Goal: Task Accomplishment & Management: Use online tool/utility

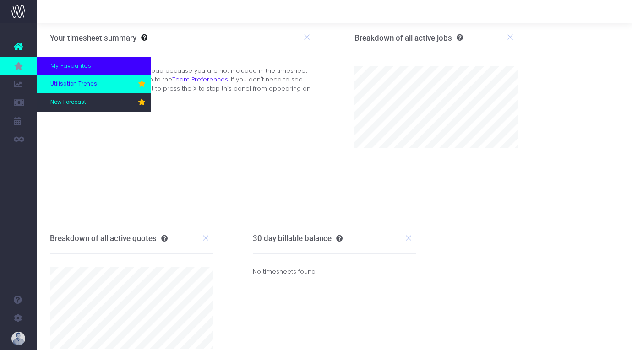
click at [73, 89] on link "Utilisation Trends" at bounding box center [94, 84] width 114 height 18
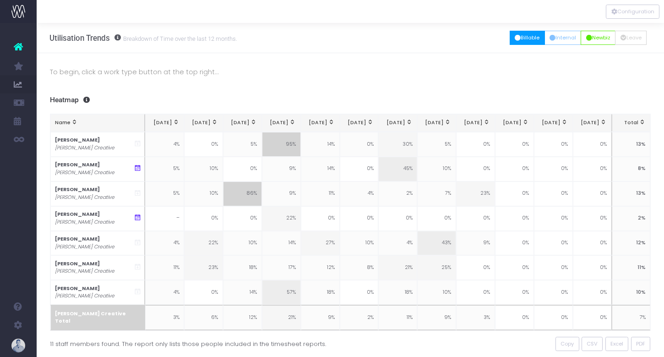
click at [528, 37] on button "Billable" at bounding box center [527, 38] width 35 height 14
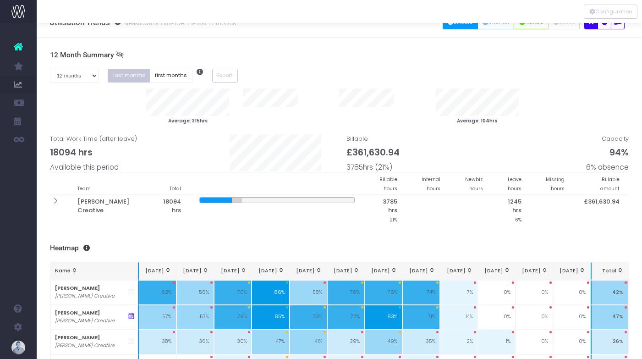
scroll to position [13, 0]
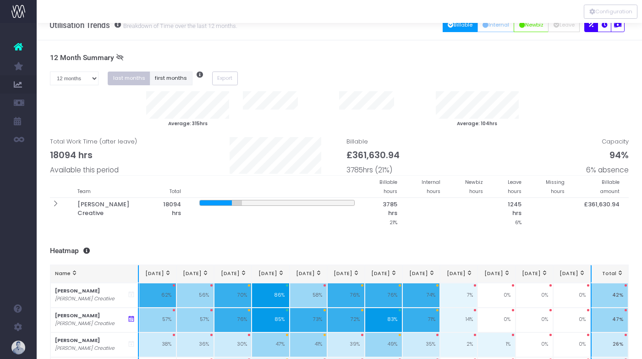
click at [174, 85] on button "first months" at bounding box center [171, 78] width 43 height 14
click at [77, 77] on select "1 month 2 months 3 months 4 months 5 months 6 months 7 months 8 months 9 months…" at bounding box center [74, 78] width 49 height 14
select select "seven"
click at [50, 71] on select "1 month 2 months 3 months 4 months 5 months 6 months 7 months 8 months 9 months…" at bounding box center [74, 78] width 49 height 14
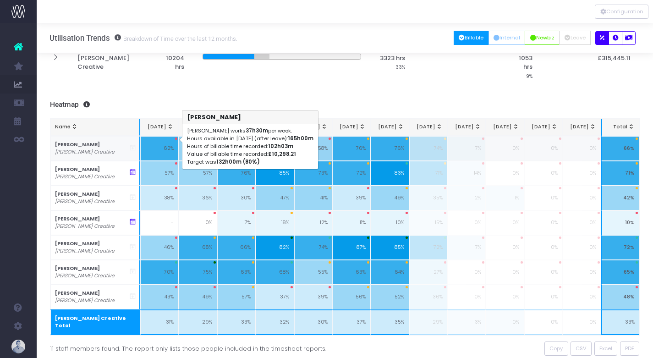
scroll to position [142, 0]
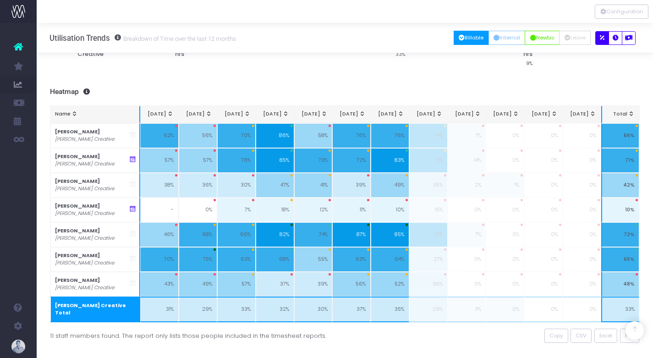
click at [326, 64] on div "To begin, click a work type button at the top right... 7 Month Summary 1 month …" at bounding box center [345, 127] width 616 height 493
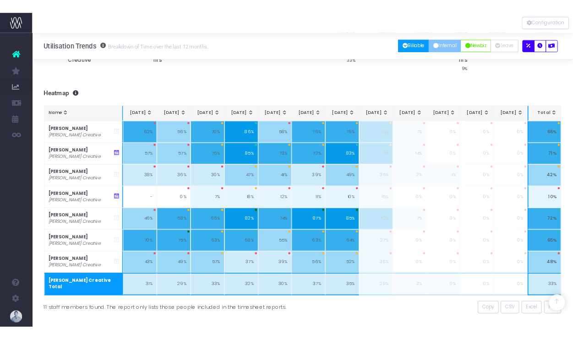
scroll to position [137, 0]
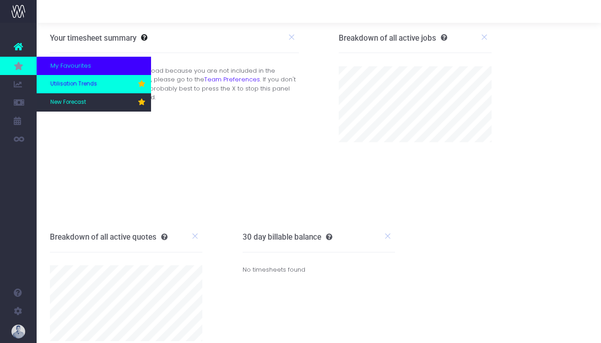
click at [65, 80] on span "Utilisation Trends" at bounding box center [73, 84] width 47 height 8
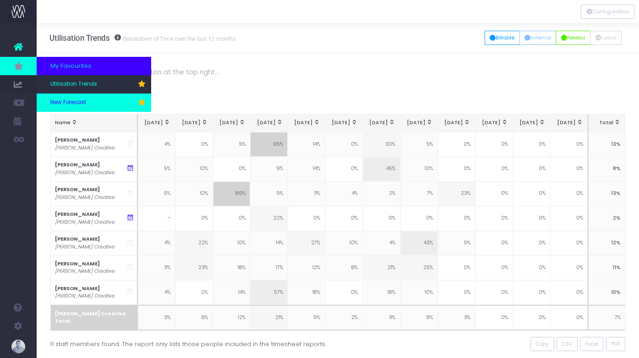
click at [56, 99] on span "New Forecast" at bounding box center [68, 102] width 36 height 8
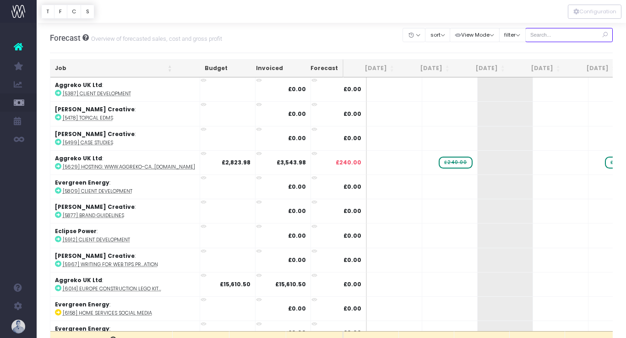
click at [570, 33] on input "text" at bounding box center [569, 35] width 88 height 14
type input "confirmed"
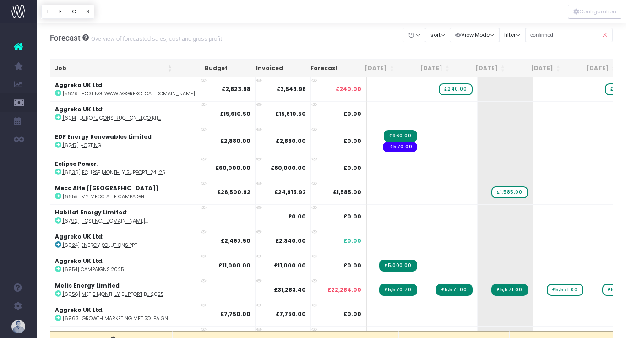
click at [71, 63] on th "Job" at bounding box center [113, 69] width 126 height 18
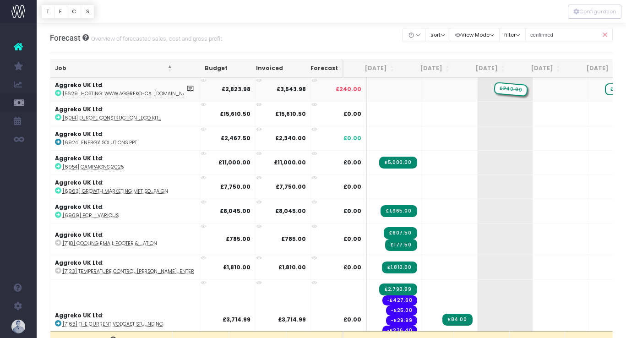
drag, startPoint x: 436, startPoint y: 87, endPoint x: 466, endPoint y: 85, distance: 29.9
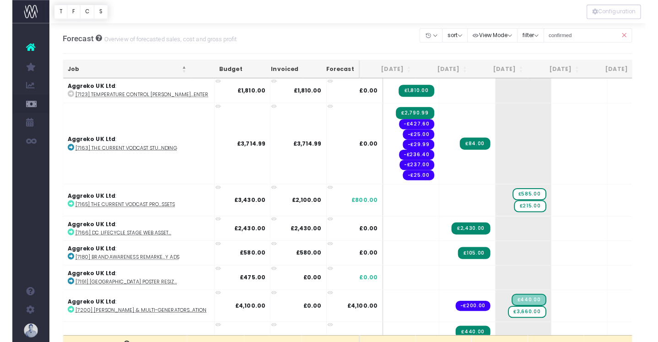
scroll to position [181, 0]
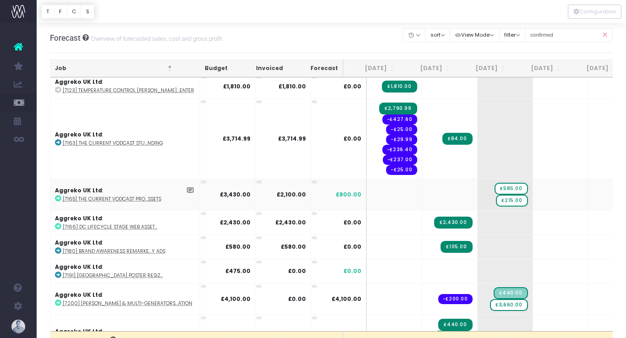
click at [143, 199] on abbr "[7165] The Current Vodcast Pro...ssets" at bounding box center [112, 199] width 98 height 7
click at [496, 200] on span "£215.00" at bounding box center [512, 201] width 32 height 12
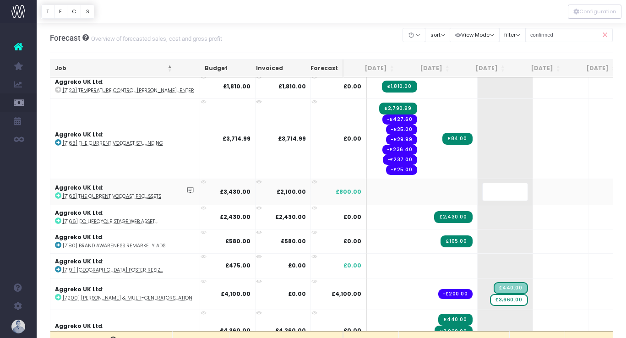
click at [376, 43] on body "Oh my... this is bad. [PERSON_NAME] wasn't able to load this page. Please conta…" at bounding box center [313, 169] width 626 height 338
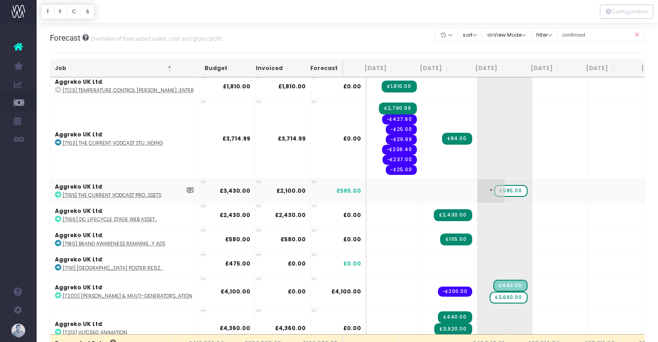
click at [495, 191] on span "£585.00" at bounding box center [511, 191] width 33 height 12
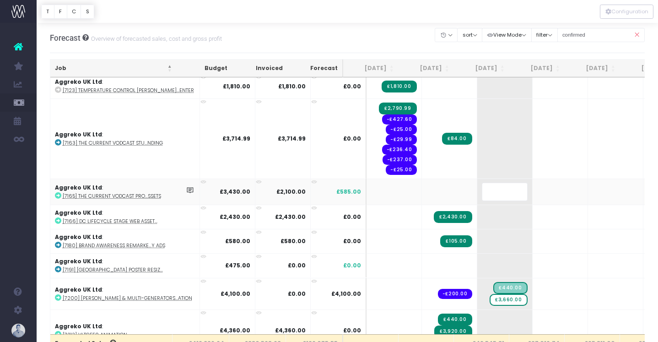
click at [319, 44] on body "Oh my... this is bad. [PERSON_NAME] wasn't able to load this page. Please conta…" at bounding box center [329, 171] width 658 height 342
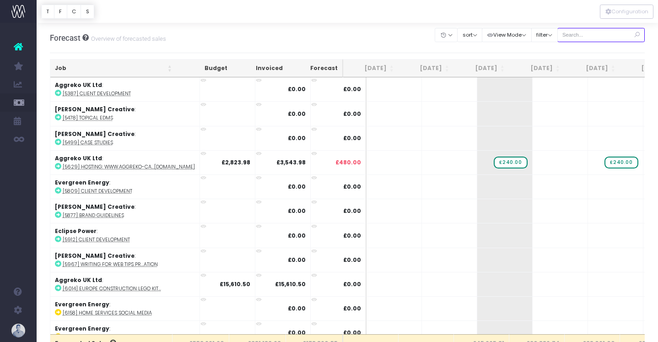
click at [607, 37] on input "text" at bounding box center [602, 35] width 88 height 14
type input "confirmed"
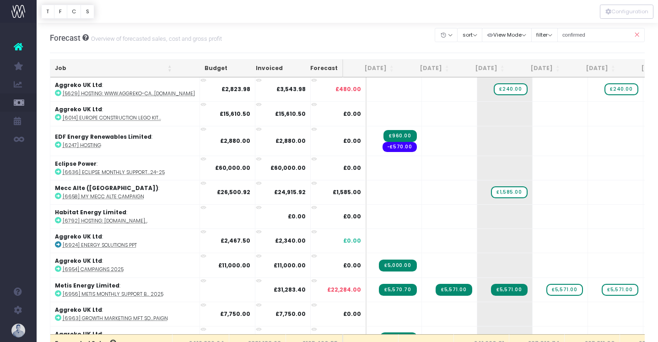
click at [82, 69] on th "Job" at bounding box center [113, 69] width 126 height 18
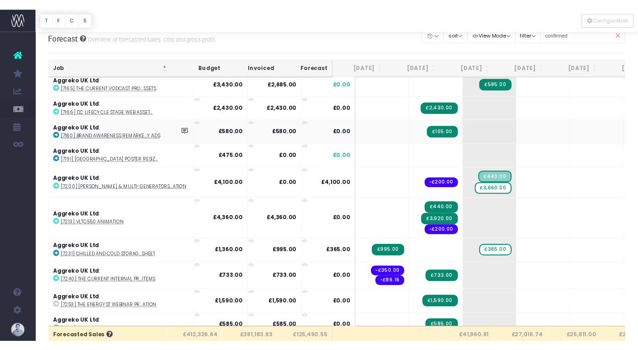
scroll to position [334, 0]
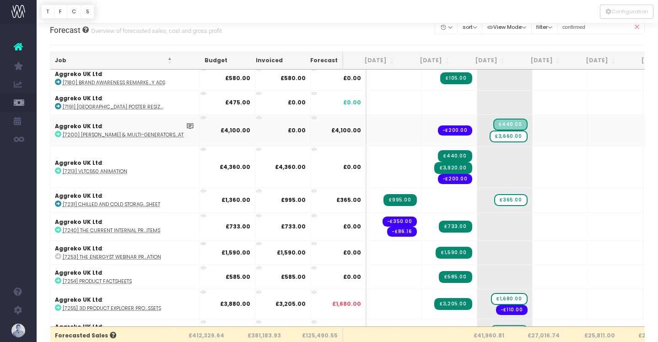
click at [115, 134] on abbr "[7200] [PERSON_NAME] & Multi-Generators...ation" at bounding box center [128, 134] width 130 height 7
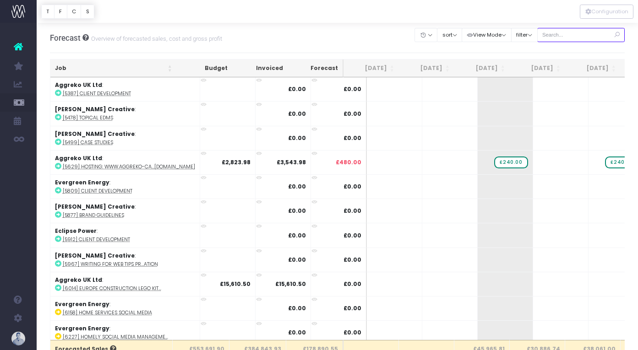
click at [581, 36] on input "text" at bounding box center [581, 35] width 88 height 14
type input "confirmed"
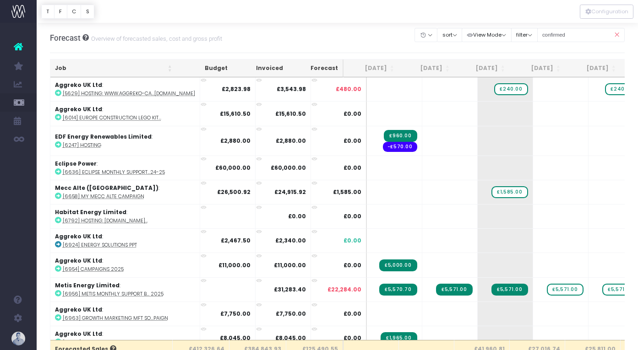
click at [88, 71] on th "Job" at bounding box center [113, 69] width 126 height 18
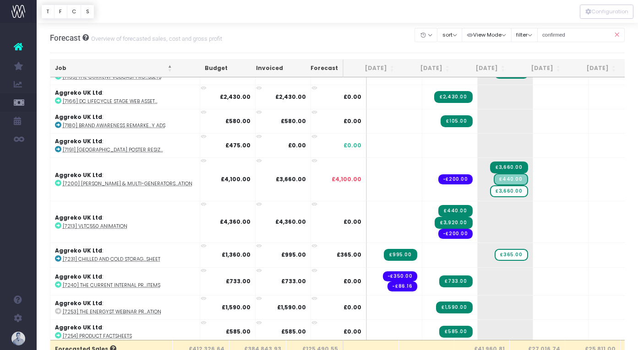
scroll to position [305, 0]
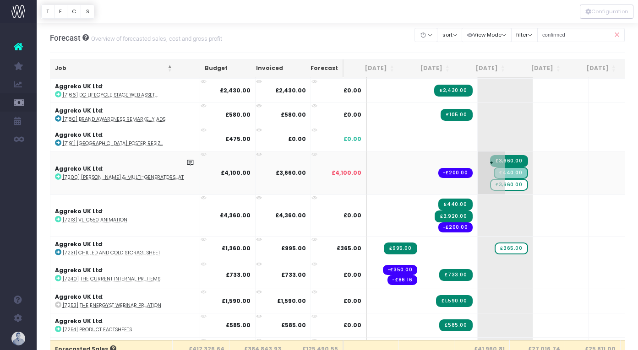
click at [493, 185] on span "£3,660.00" at bounding box center [509, 185] width 38 height 12
click at [490, 184] on span "£3,660.00" at bounding box center [509, 185] width 38 height 12
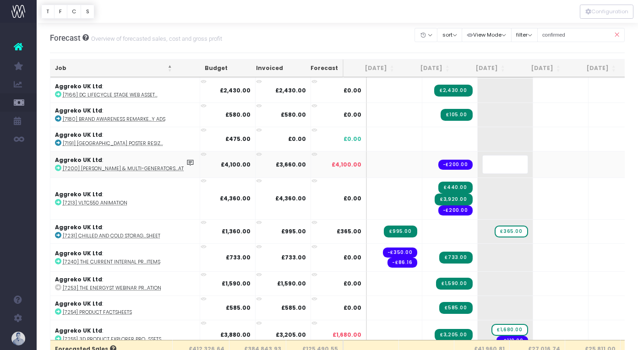
click at [391, 49] on body "Oh my... this is bad. [PERSON_NAME] wasn't able to load this page. Please conta…" at bounding box center [319, 175] width 638 height 350
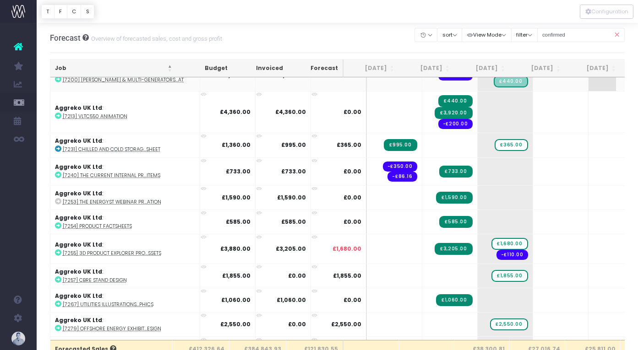
scroll to position [398, 0]
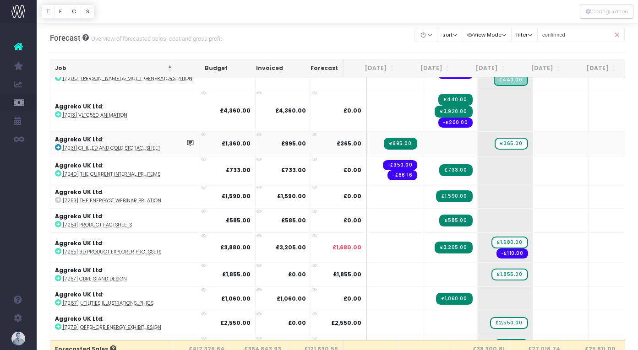
click at [141, 147] on abbr "[7231] Chilled and Cold Storag...sheet" at bounding box center [112, 148] width 98 height 7
click at [400, 19] on div at bounding box center [337, 11] width 601 height 23
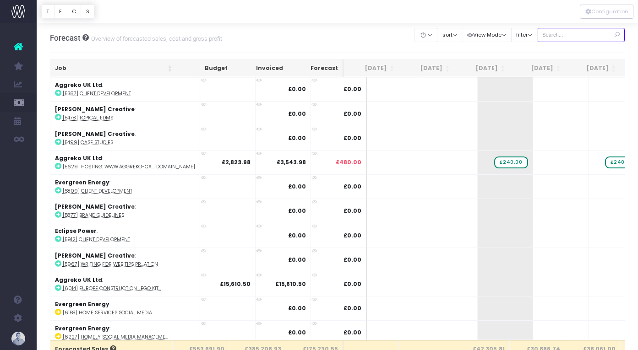
click at [579, 36] on input "text" at bounding box center [581, 35] width 88 height 14
type input "confirmed"
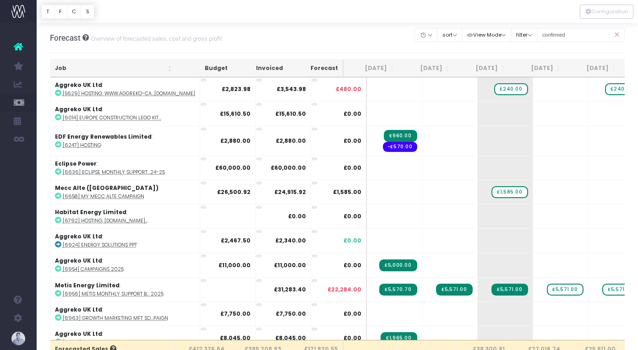
click at [86, 71] on th "Job" at bounding box center [113, 69] width 126 height 18
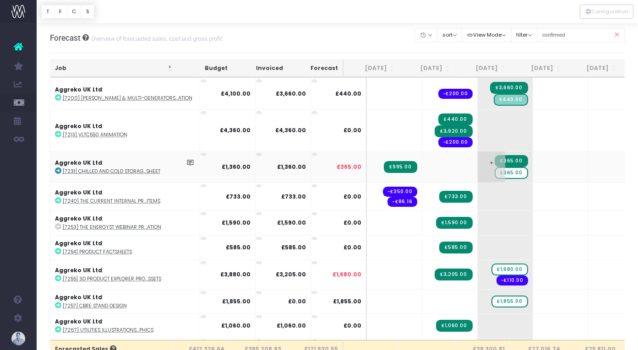
scroll to position [380, 0]
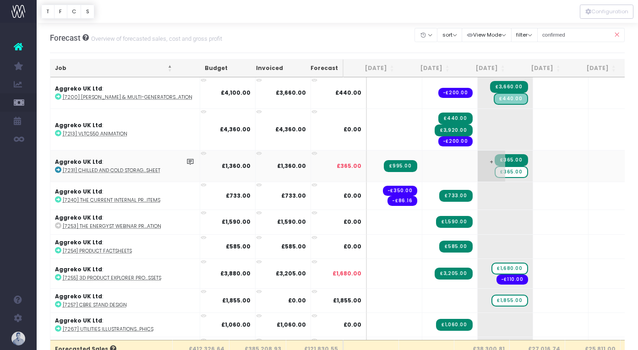
click at [495, 171] on span "£365.00" at bounding box center [511, 172] width 33 height 12
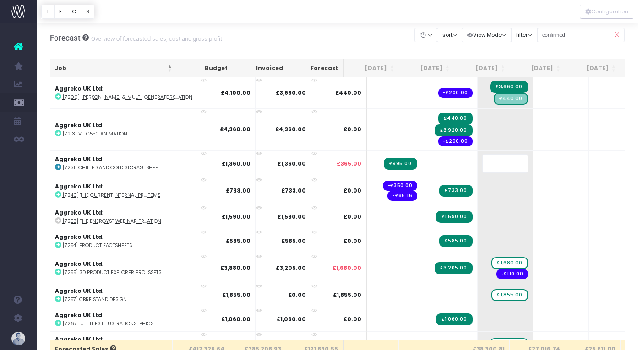
click at [380, 32] on body "Oh my... this is bad. [PERSON_NAME] wasn't able to load this page. Please conta…" at bounding box center [319, 175] width 638 height 350
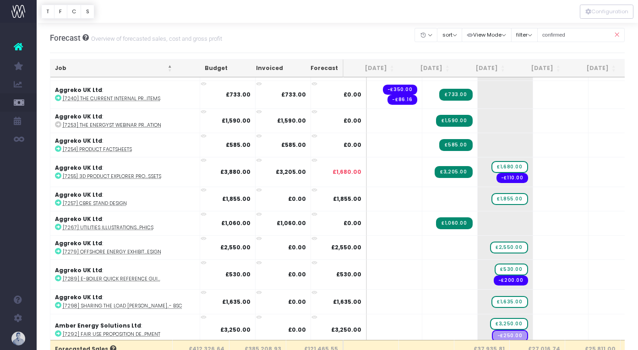
scroll to position [510, 0]
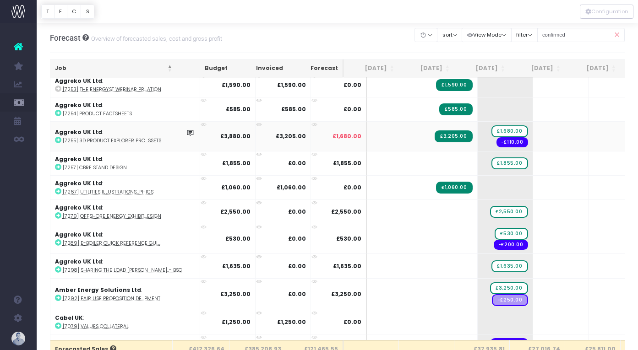
click at [129, 139] on abbr "[7255] 3D Product Explorer Pro...ssets" at bounding box center [112, 140] width 98 height 7
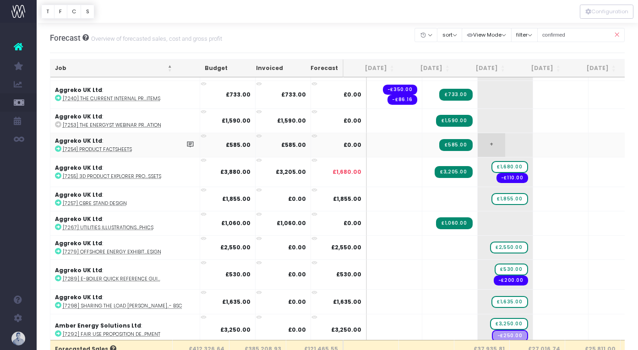
scroll to position [469, 0]
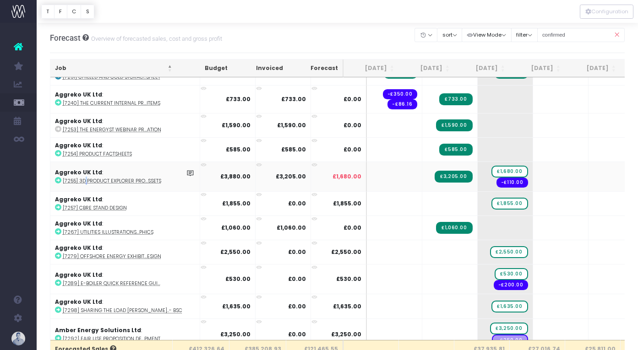
click at [84, 180] on abbr "[7255] 3D Product Explorer Pro...ssets" at bounding box center [112, 181] width 98 height 7
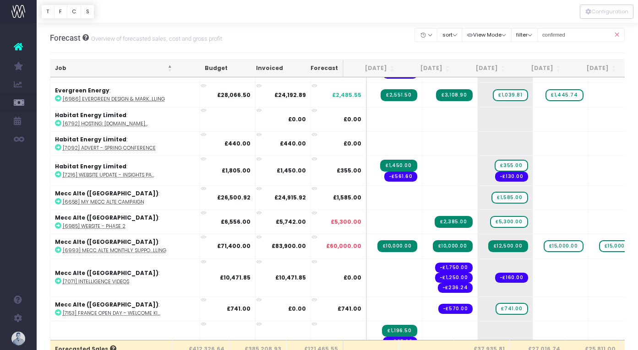
scroll to position [985, 0]
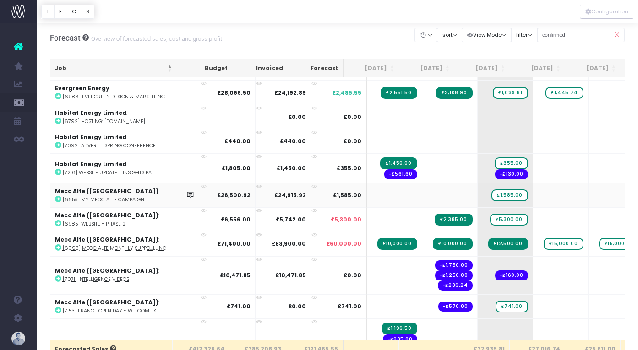
click at [125, 197] on abbr "[6658] My Mecc Alte Campaign" at bounding box center [104, 199] width 82 height 7
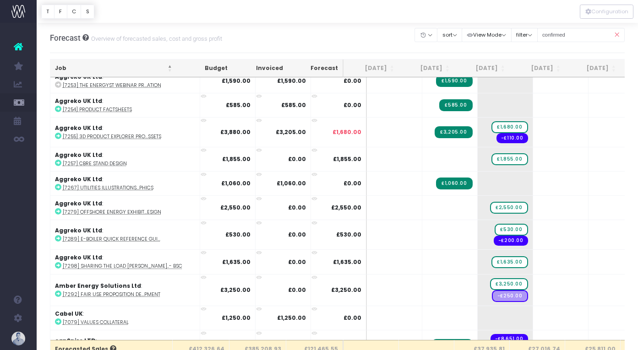
scroll to position [517, 0]
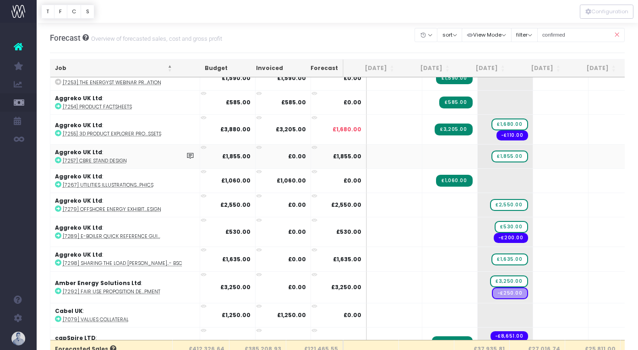
click at [87, 160] on abbr "[7257] CBRE Stand Design" at bounding box center [95, 161] width 64 height 7
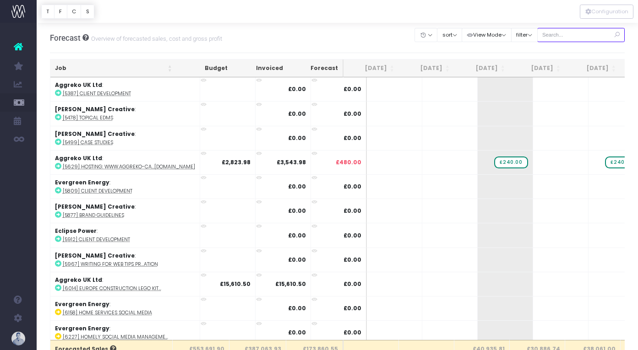
click at [582, 31] on input "text" at bounding box center [581, 35] width 88 height 14
type input "confirmed"
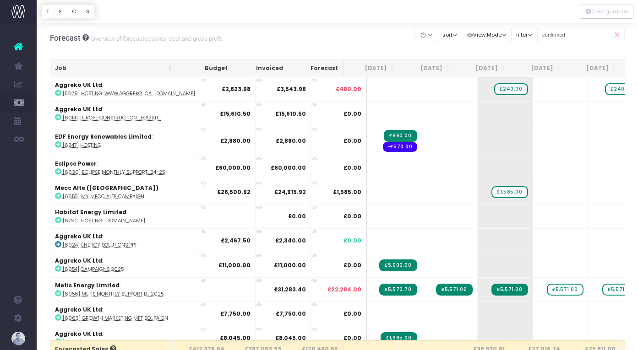
click at [80, 68] on th "Job" at bounding box center [113, 69] width 126 height 18
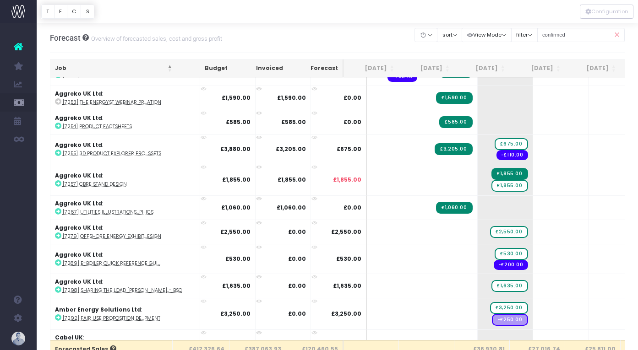
scroll to position [519, 0]
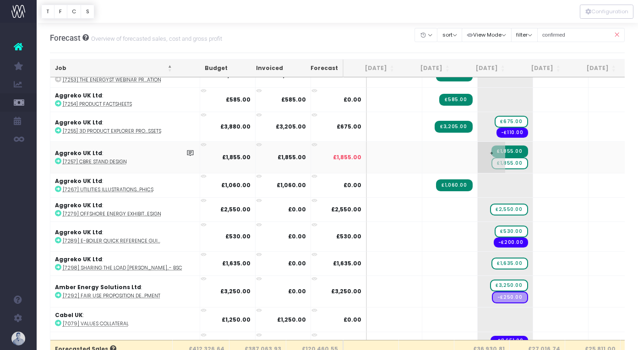
click at [491, 162] on span "£1,855.00" at bounding box center [509, 164] width 36 height 12
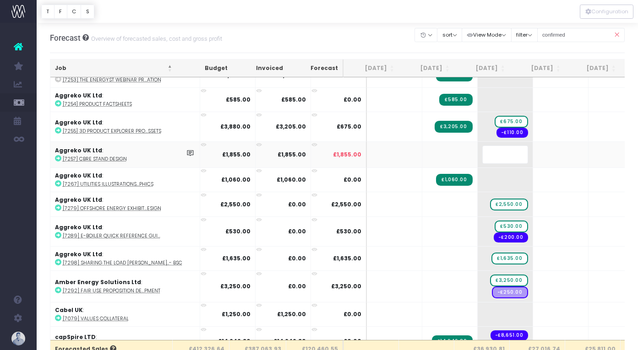
click at [395, 39] on body "Oh my... this is bad. [PERSON_NAME] wasn't able to load this page. Please conta…" at bounding box center [319, 175] width 638 height 350
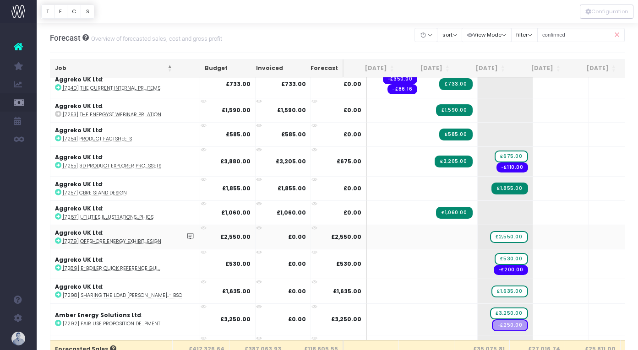
scroll to position [467, 0]
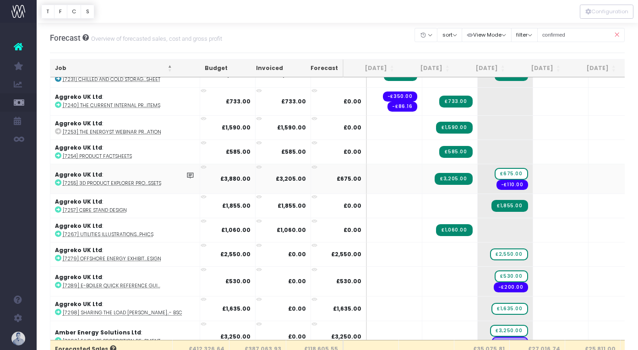
click at [144, 181] on abbr "[7255] 3D Product Explorer Pro...ssets" at bounding box center [112, 183] width 98 height 7
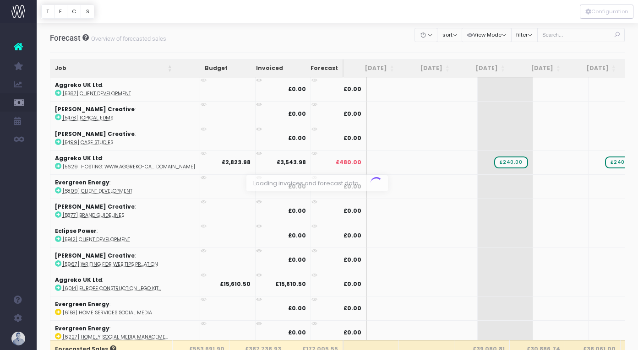
click at [581, 36] on div at bounding box center [319, 175] width 638 height 350
click at [581, 36] on input "text" at bounding box center [581, 35] width 88 height 14
type input "confirmed"
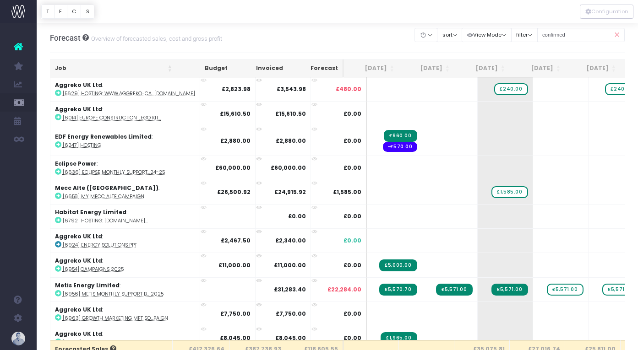
click at [81, 73] on th "Job" at bounding box center [113, 69] width 126 height 18
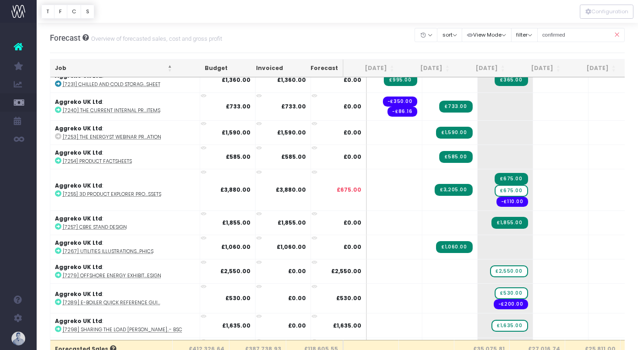
scroll to position [463, 0]
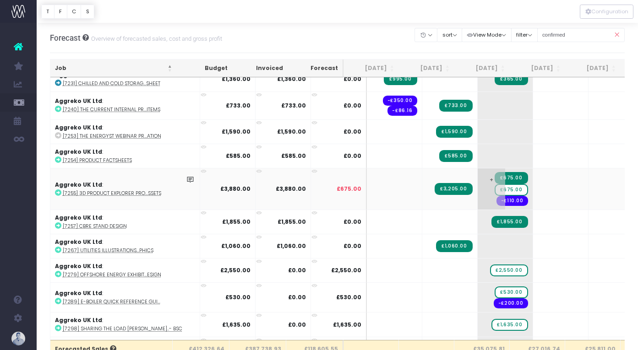
click at [495, 189] on span "£675.00" at bounding box center [511, 190] width 33 height 12
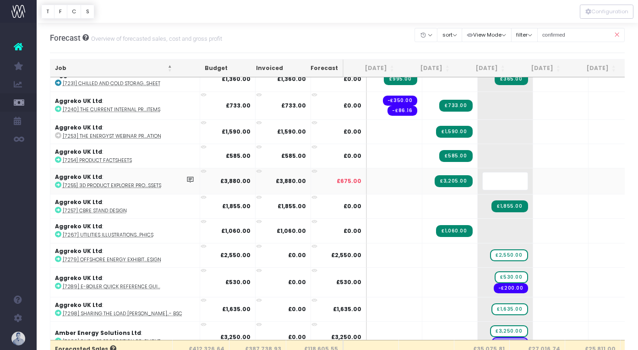
click at [366, 36] on body "Oh my... this is bad. [PERSON_NAME] wasn't able to load this page. Please conta…" at bounding box center [319, 175] width 638 height 350
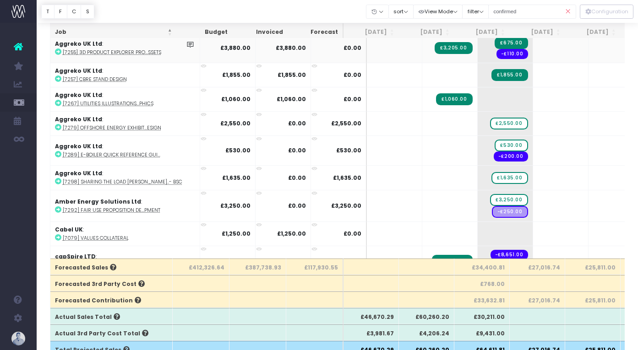
scroll to position [518, 0]
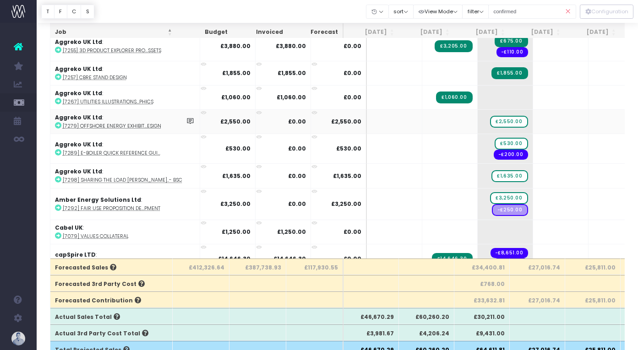
click at [129, 125] on abbr "[7279] Offshore Energy Exhibit...esign" at bounding box center [112, 126] width 98 height 7
click at [124, 152] on abbr "[7289] E-boiler Quick Reference Gui..." at bounding box center [112, 153] width 98 height 7
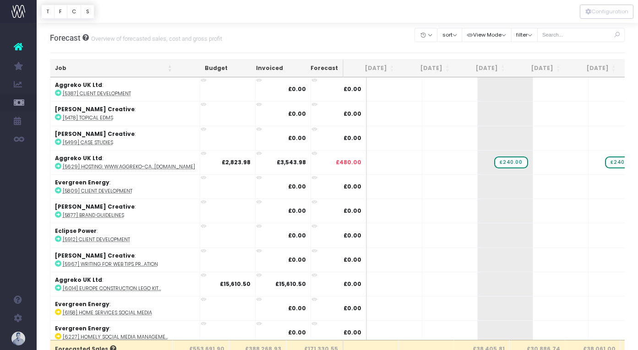
click at [61, 68] on th "Job" at bounding box center [113, 69] width 126 height 18
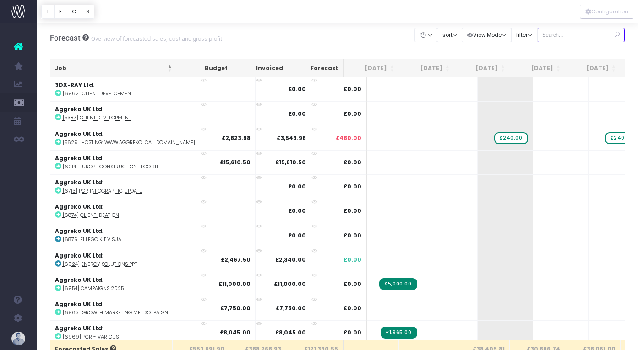
click at [567, 38] on input "text" at bounding box center [581, 35] width 88 height 14
type input "confirmed"
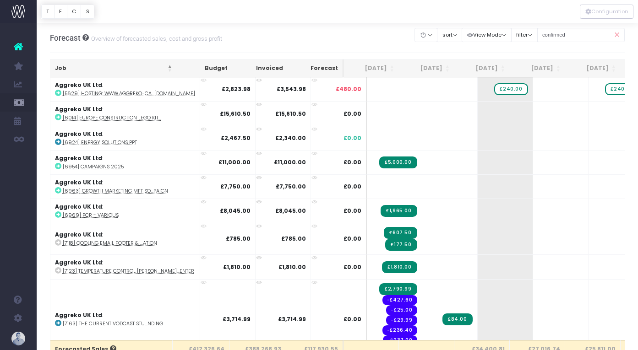
click at [75, 71] on th "Job" at bounding box center [113, 69] width 126 height 18
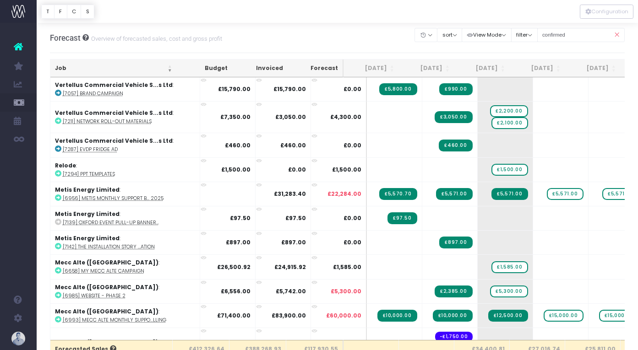
click at [75, 71] on th "Job" at bounding box center [113, 69] width 126 height 18
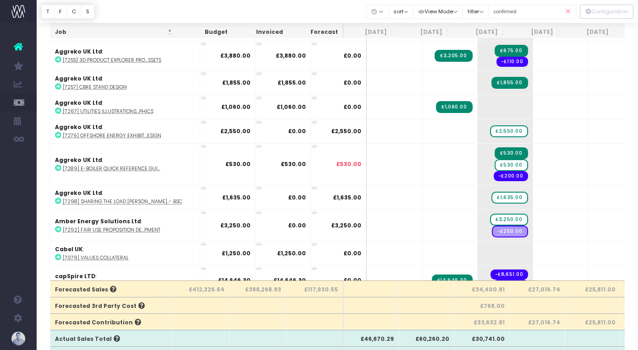
scroll to position [534, 0]
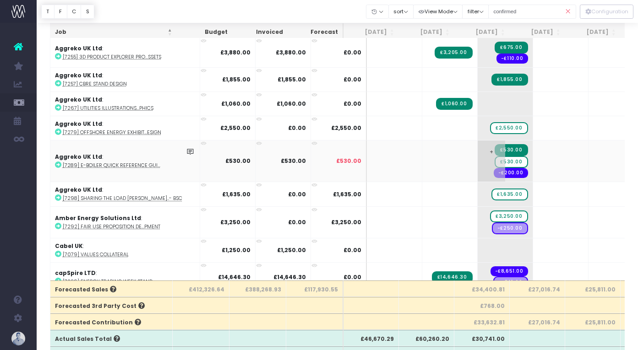
click at [496, 161] on span "£530.00" at bounding box center [511, 162] width 33 height 12
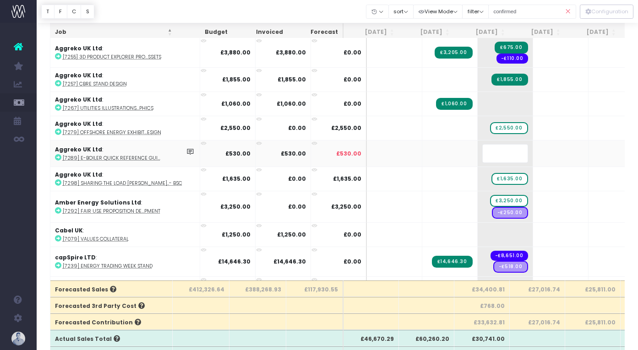
click at [326, 9] on div at bounding box center [337, 11] width 601 height 23
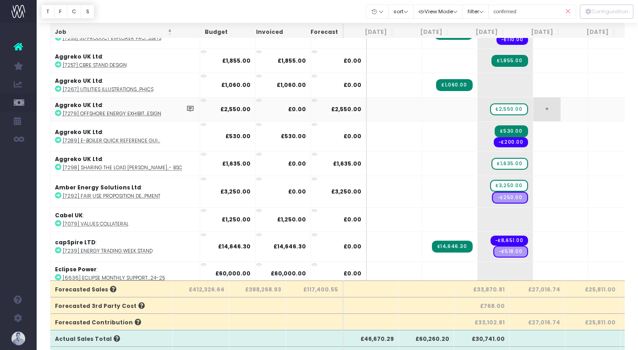
scroll to position [555, 0]
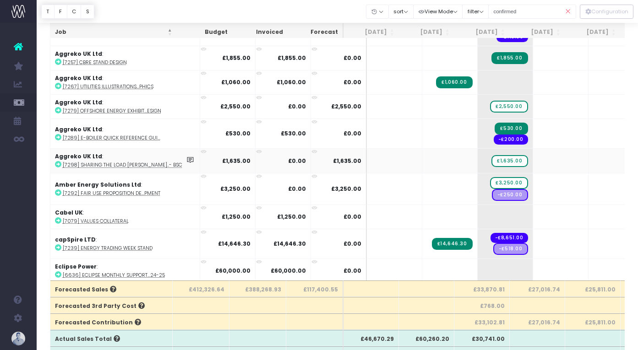
click at [134, 163] on abbr "[7298] Sharing the Load [PERSON_NAME]..- BSC" at bounding box center [123, 165] width 120 height 7
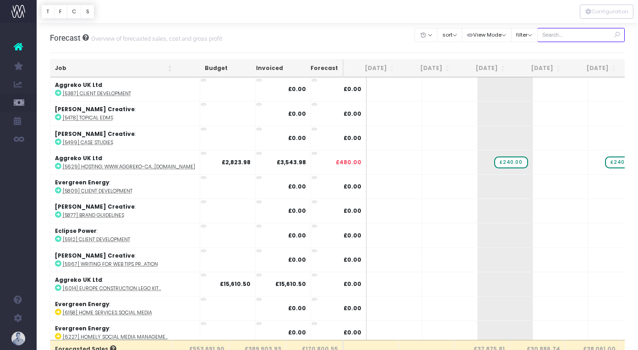
click at [584, 35] on input "text" at bounding box center [581, 35] width 88 height 14
type input "confirmed"
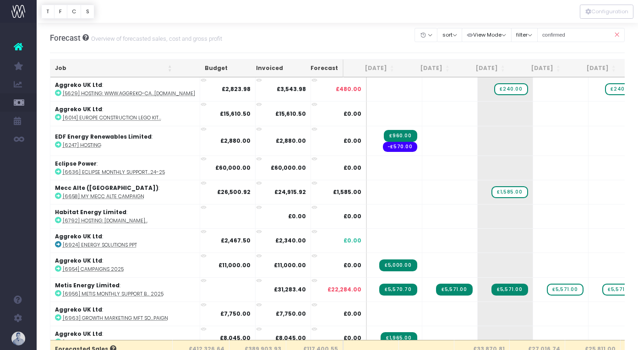
click at [65, 66] on th "Job" at bounding box center [113, 69] width 126 height 18
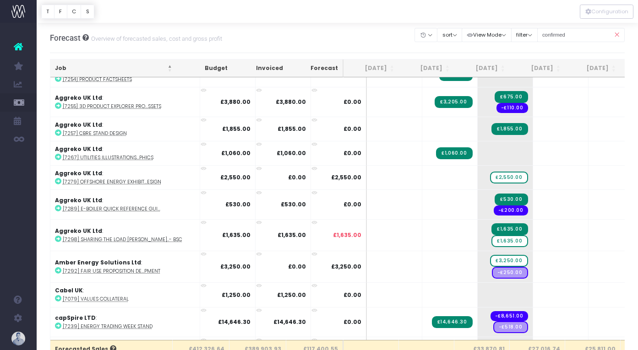
scroll to position [633, 0]
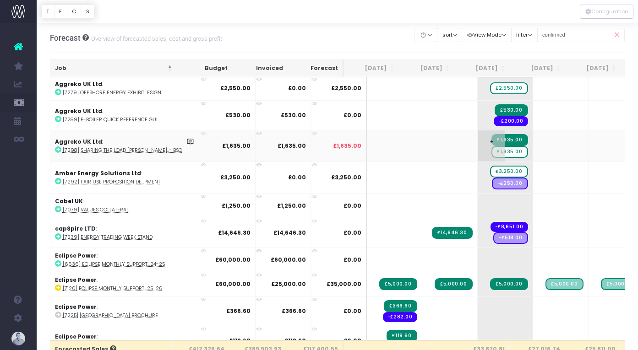
click at [491, 150] on span "£1,635.00" at bounding box center [509, 152] width 36 height 12
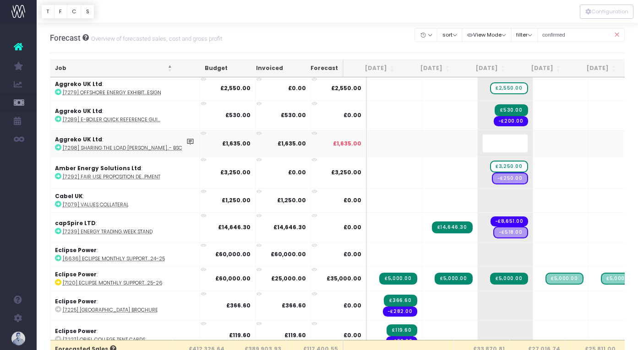
click at [378, 43] on body "Oh my... this is bad. [PERSON_NAME] wasn't able to load this page. Please conta…" at bounding box center [319, 175] width 638 height 350
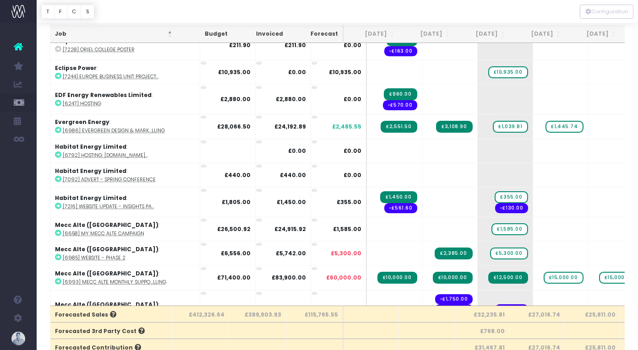
scroll to position [40, 0]
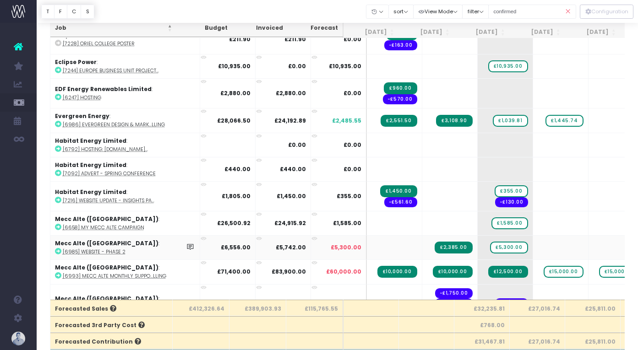
click at [112, 250] on abbr "[6985] Website - phase 2" at bounding box center [94, 252] width 63 height 7
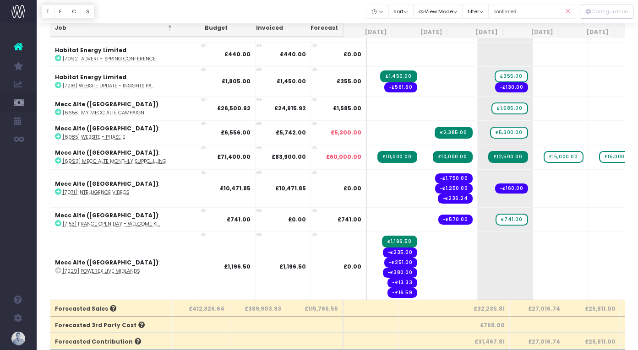
scroll to position [1036, 0]
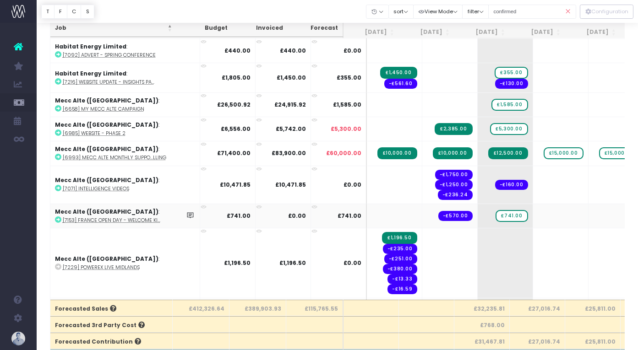
click at [139, 218] on abbr "[7153] France Open Day - Welcome Ki..." at bounding box center [112, 220] width 98 height 7
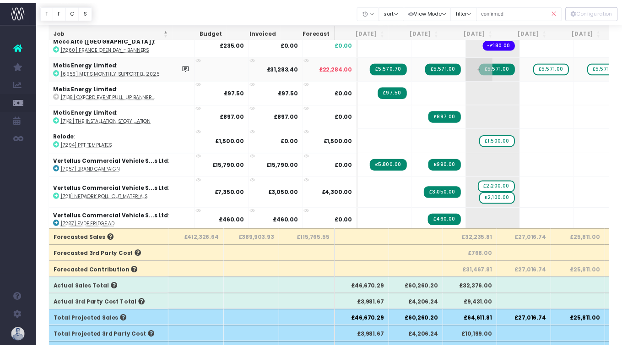
scroll to position [110, 0]
